Goal: Find specific page/section: Find specific page/section

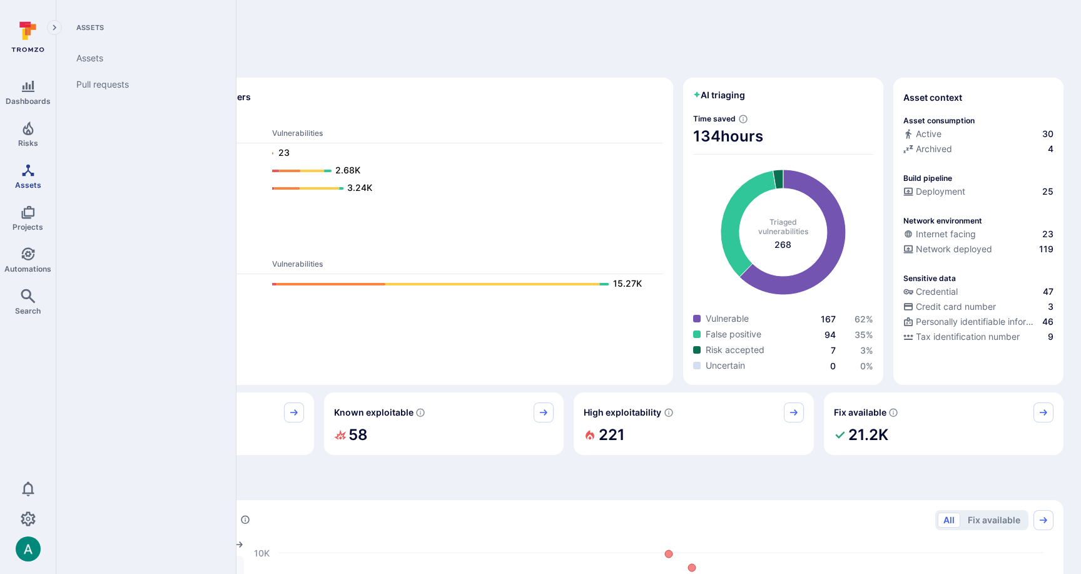
click at [24, 171] on icon "Assets" at bounding box center [28, 170] width 15 height 15
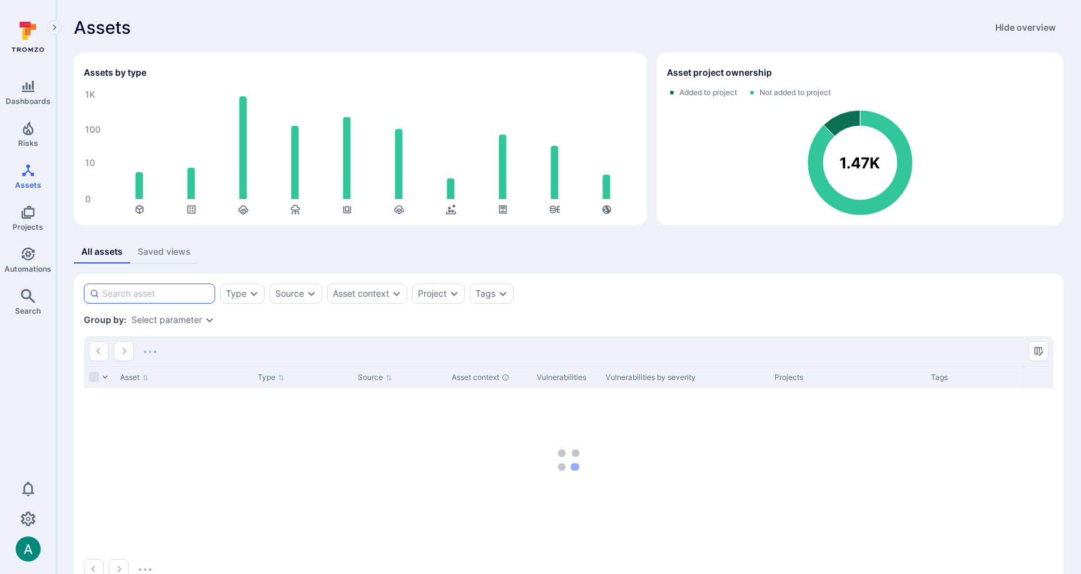
click at [193, 295] on input at bounding box center [156, 293] width 108 height 13
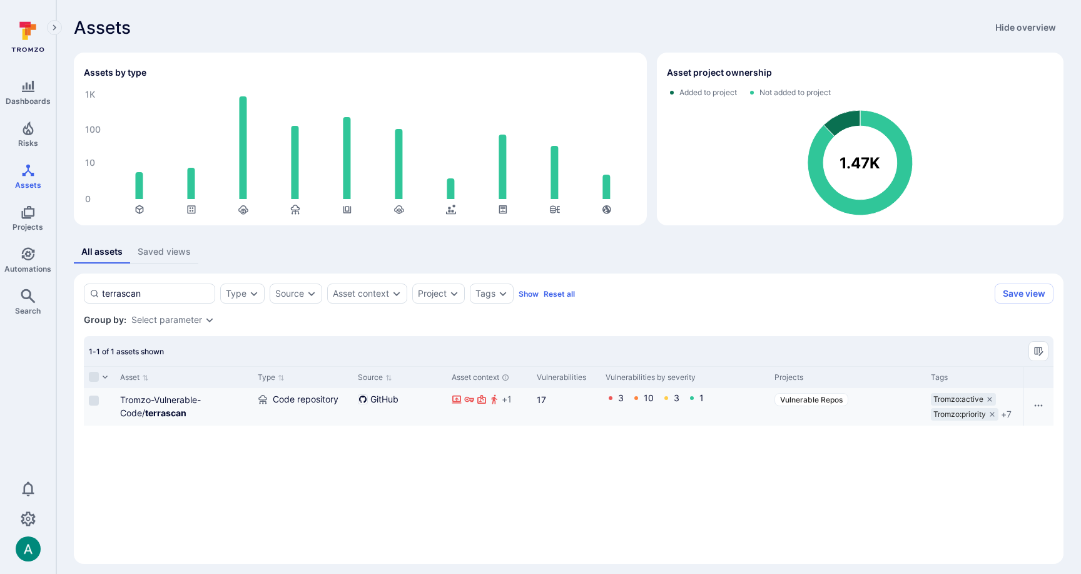
type input "terrascan"
click at [163, 405] on div "Tromzo-Vulnerable-Code/ terrascan" at bounding box center [184, 406] width 128 height 26
click at [163, 414] on b "terrascan" at bounding box center [165, 412] width 41 height 11
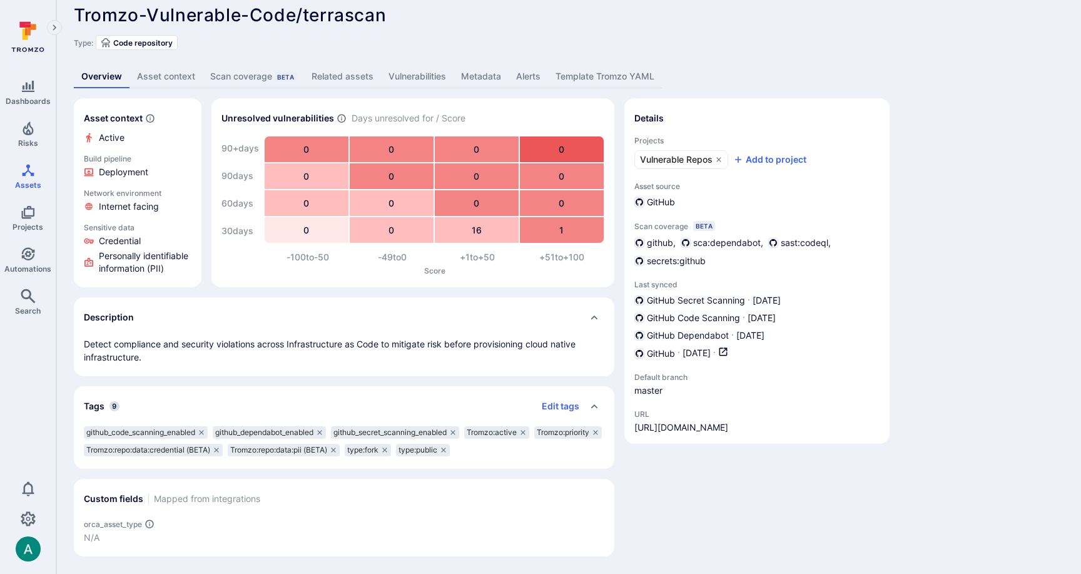
scroll to position [13, 0]
click at [970, 200] on div "Asset context Asset consumption Active Build pipeline Deployment Network enviro…" at bounding box center [569, 327] width 990 height 458
